Goal: Transaction & Acquisition: Purchase product/service

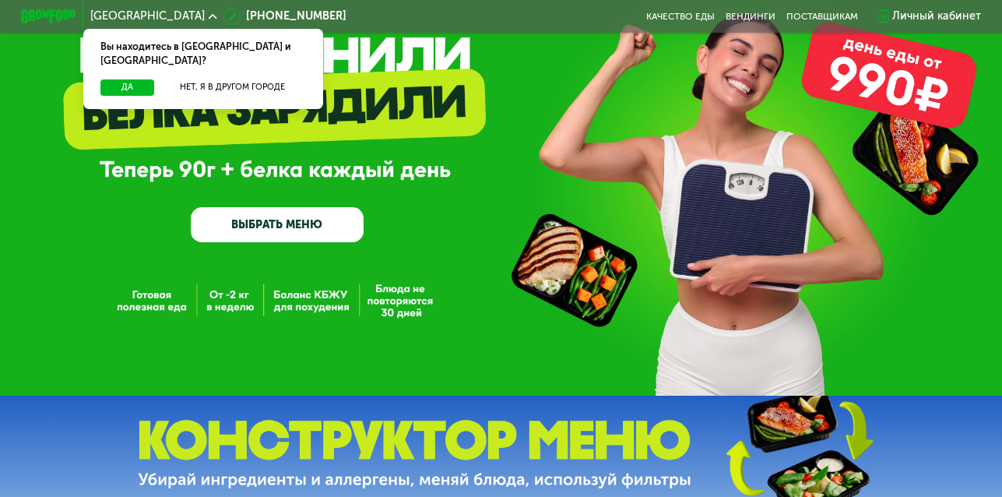
click at [282, 216] on link "ВЫБРАТЬ МЕНЮ" at bounding box center [278, 224] width 174 height 35
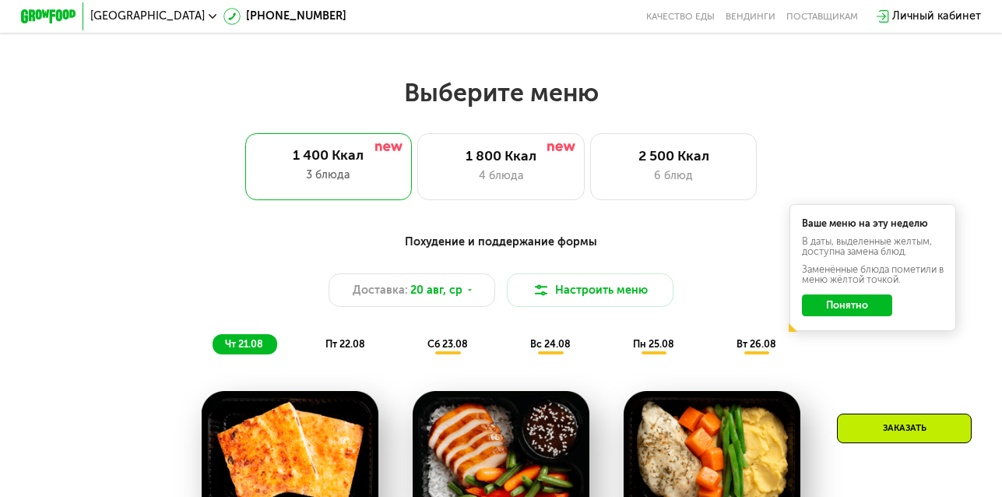
scroll to position [533, 0]
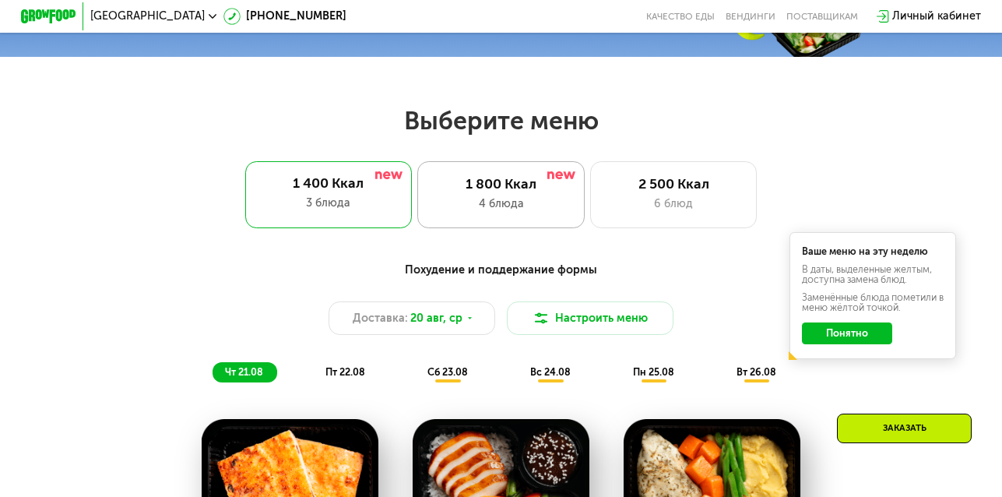
click at [501, 191] on div "1 800 Ккал" at bounding box center [501, 184] width 138 height 16
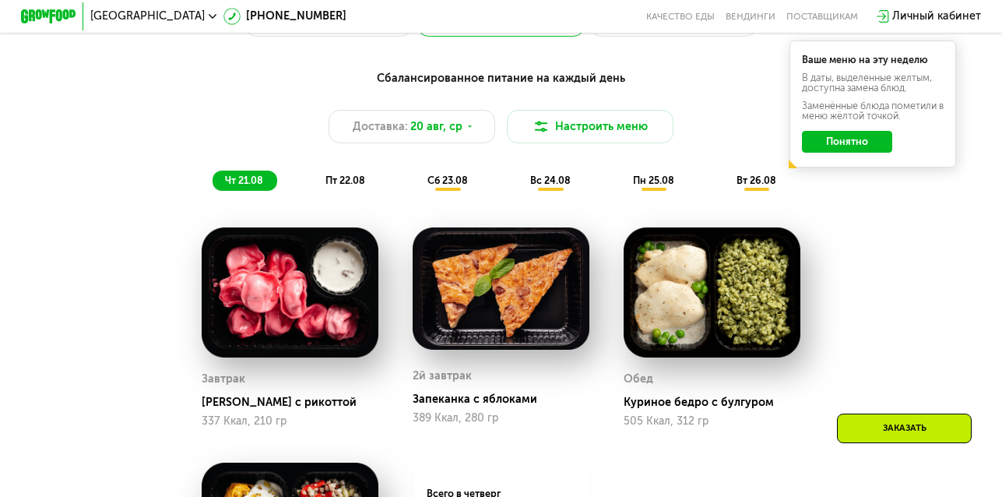
scroll to position [689, 0]
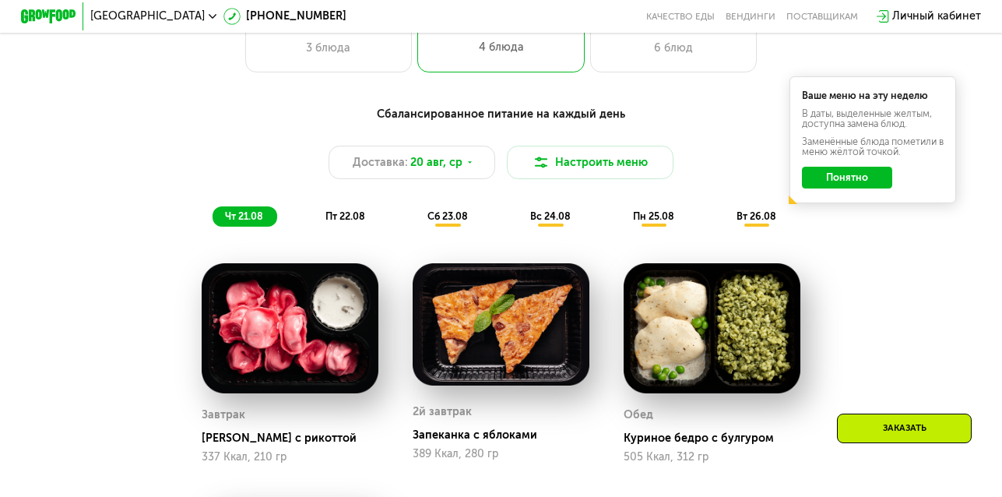
click at [848, 176] on button "Понятно" at bounding box center [847, 178] width 91 height 23
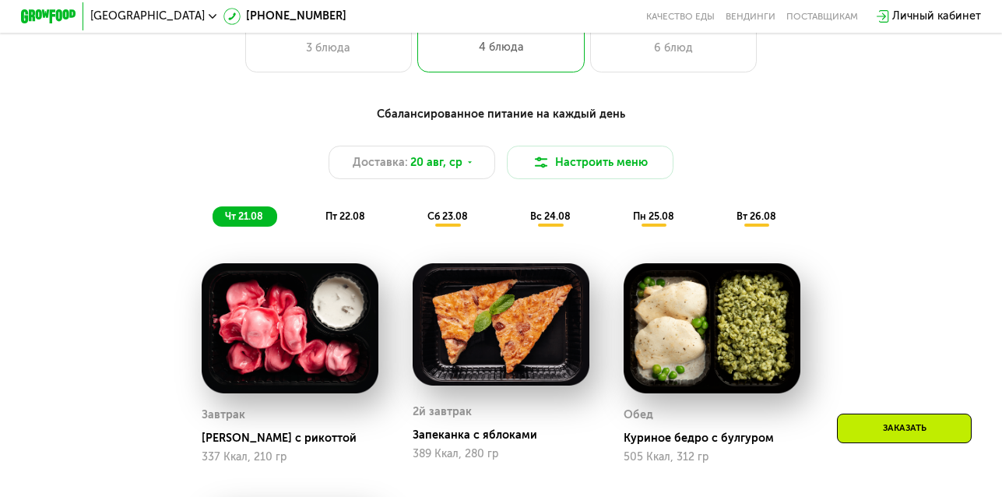
scroll to position [533, 0]
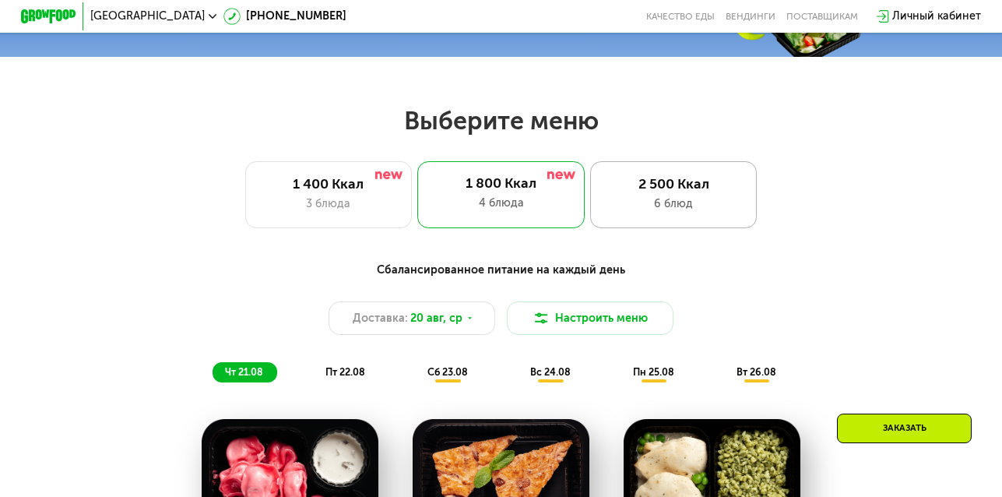
click at [673, 201] on div "2 500 Ккал 6 блюд" at bounding box center [673, 194] width 167 height 67
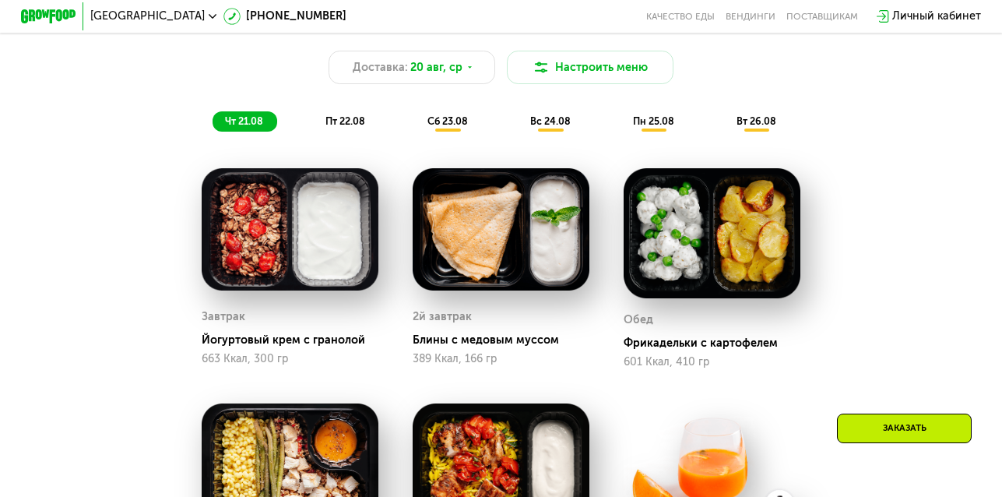
scroll to position [767, 0]
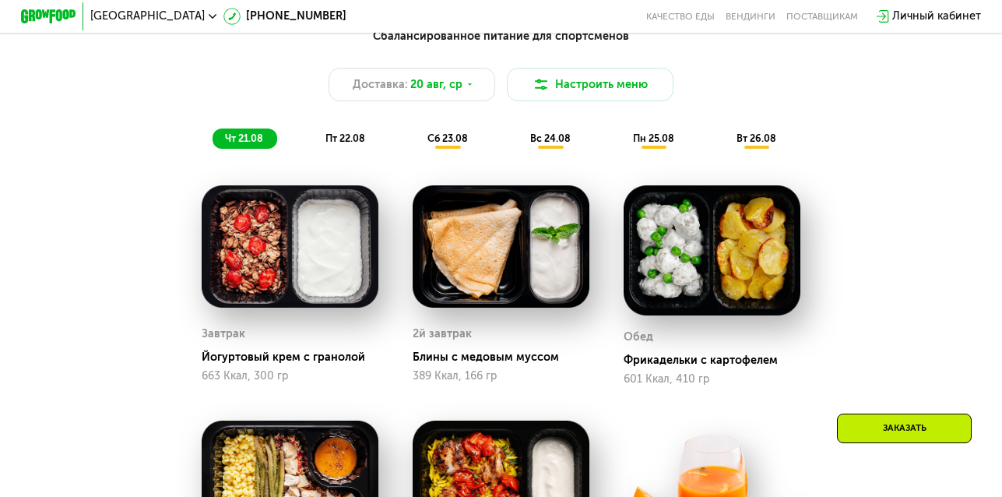
click at [696, 289] on img at bounding box center [711, 250] width 176 height 130
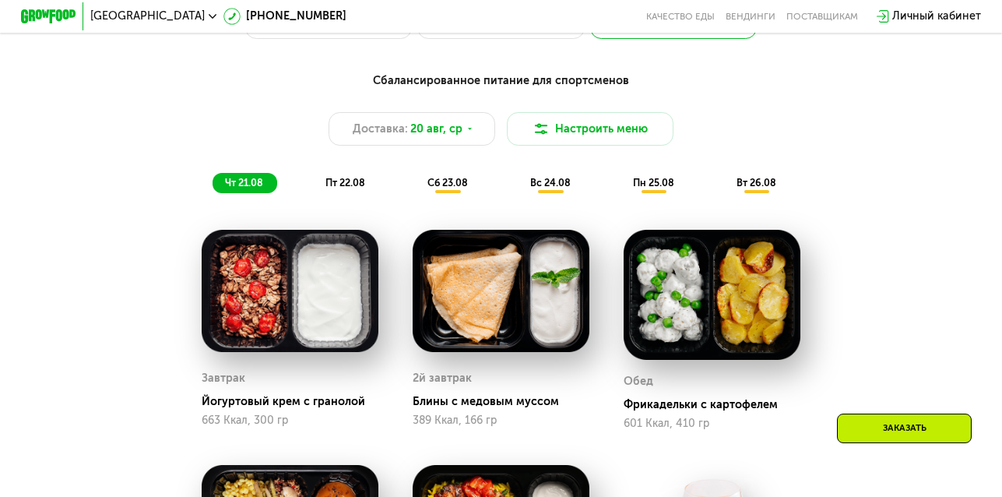
scroll to position [533, 0]
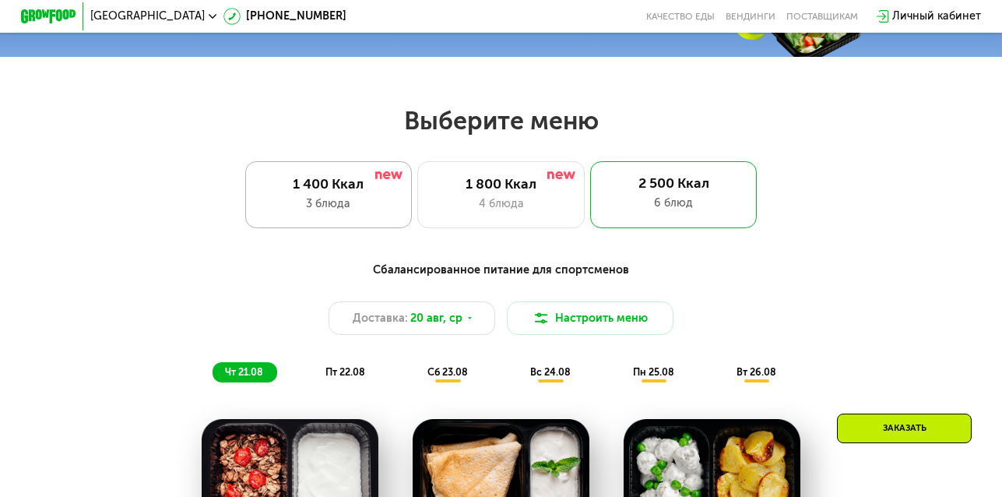
click at [326, 186] on div "1 400 Ккал" at bounding box center [329, 184] width 138 height 16
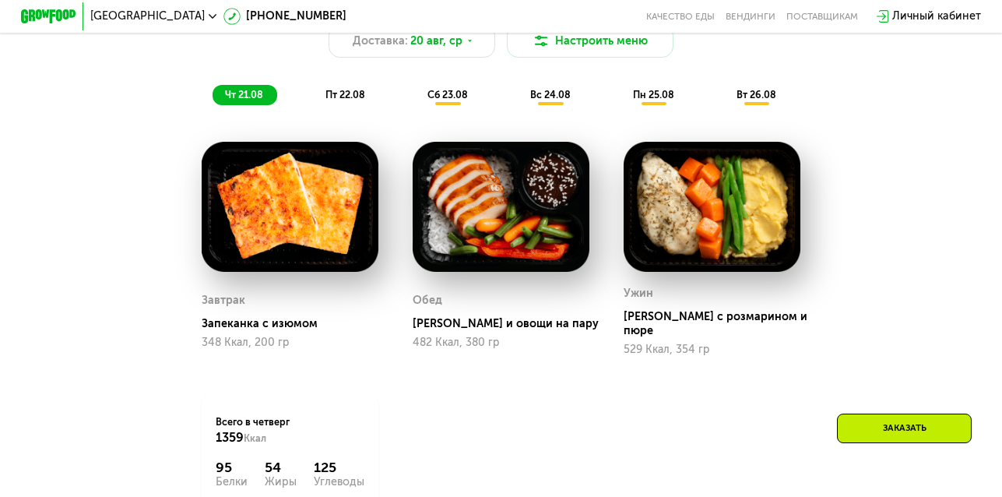
scroll to position [845, 0]
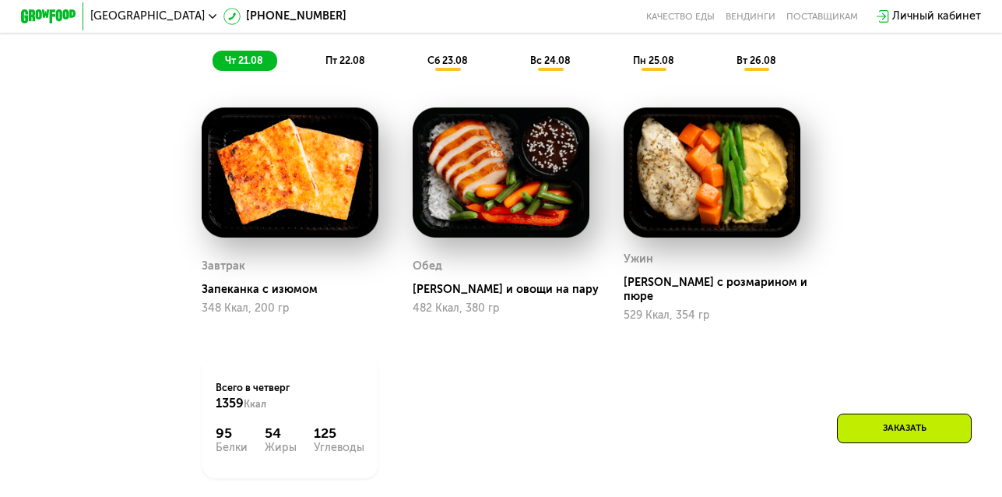
click at [891, 424] on div "Заказать" at bounding box center [904, 428] width 135 height 30
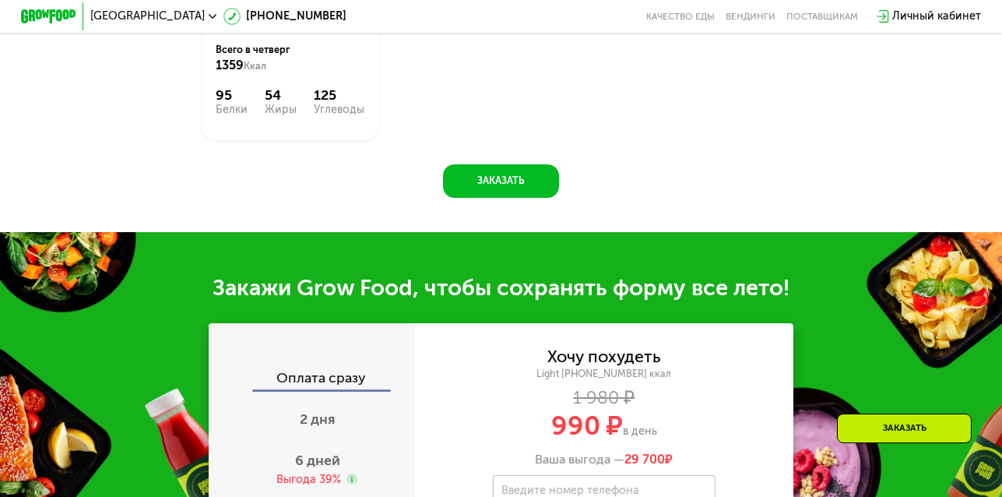
scroll to position [1414, 0]
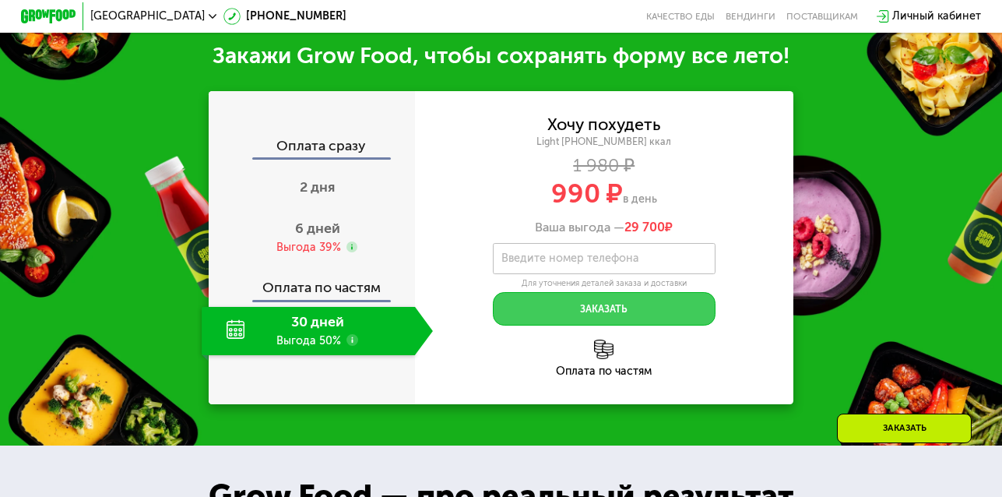
click at [614, 305] on button "Заказать" at bounding box center [604, 308] width 223 height 33
